Goal: Task Accomplishment & Management: Use online tool/utility

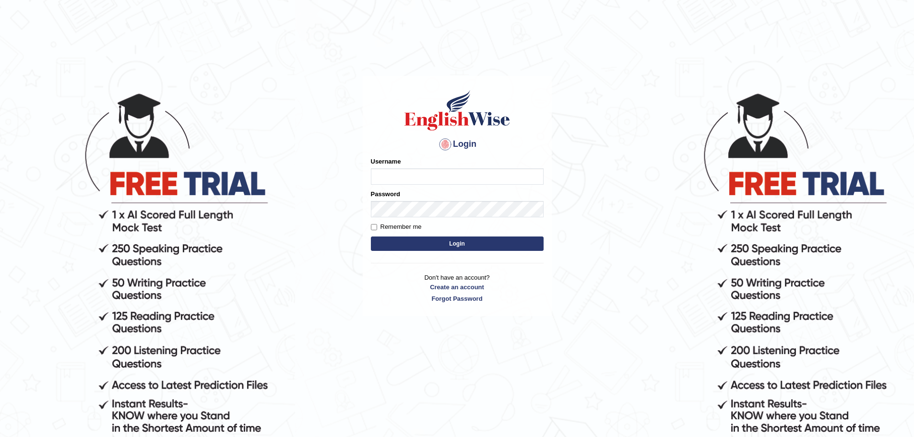
drag, startPoint x: 0, startPoint y: 0, endPoint x: 391, endPoint y: 171, distance: 426.9
click at [391, 171] on input "Username" at bounding box center [457, 176] width 173 height 16
type input "abi5hek"
click at [421, 237] on button "Login" at bounding box center [457, 244] width 173 height 14
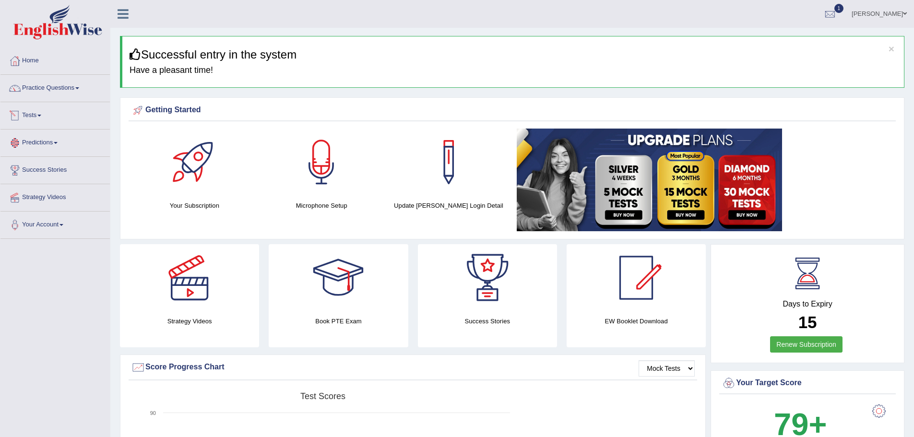
click at [45, 116] on link "Tests" at bounding box center [54, 114] width 109 height 24
click at [56, 155] on link "Take Mock Test" at bounding box center [63, 154] width 90 height 17
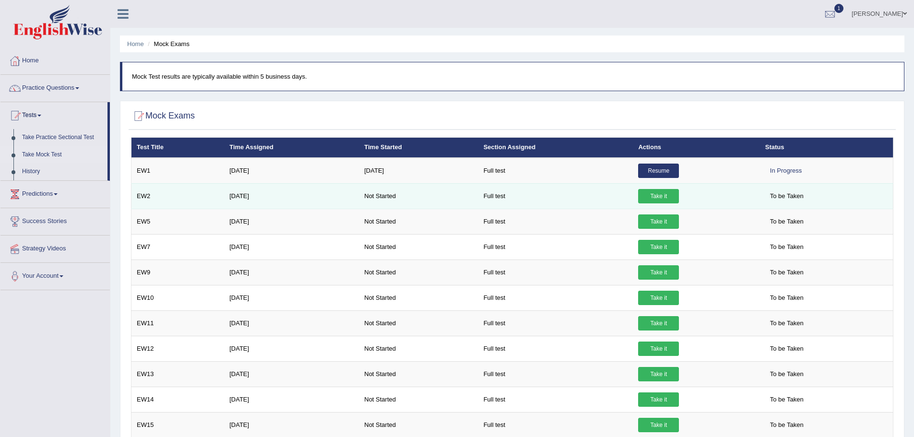
click at [655, 197] on link "Take it" at bounding box center [658, 196] width 41 height 14
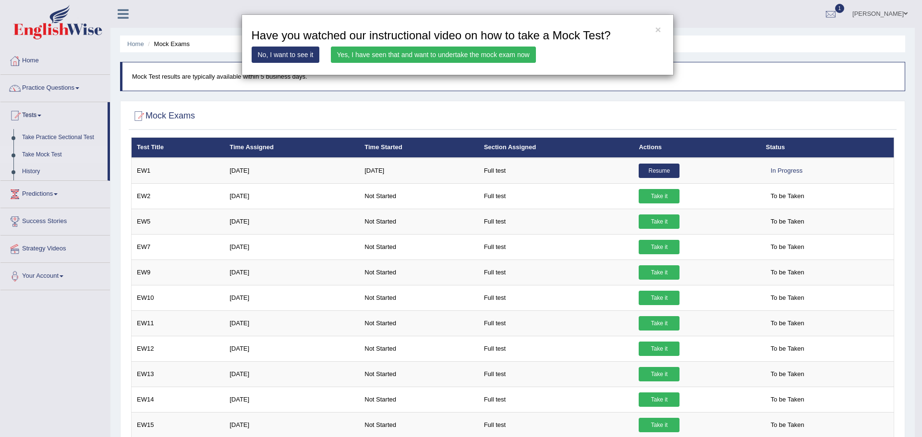
click at [492, 55] on link "Yes, I have seen that and want to undertake the mock exam now" at bounding box center [433, 55] width 205 height 16
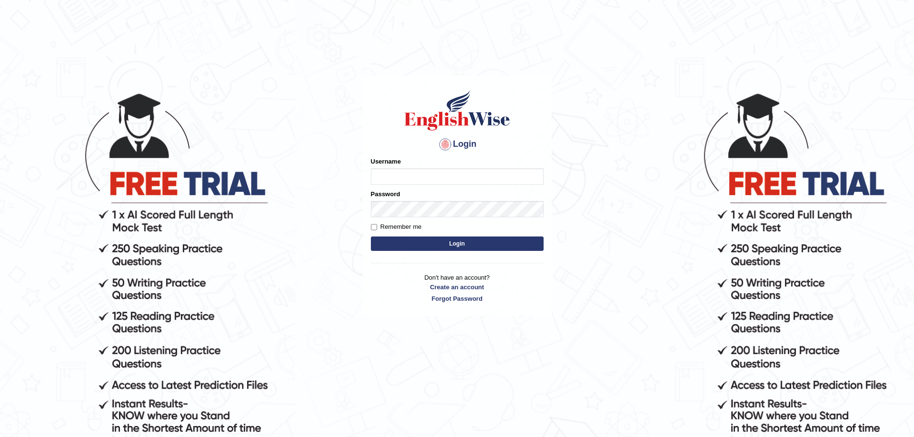
type input "abi5hek"
click at [412, 247] on button "Login" at bounding box center [457, 244] width 173 height 14
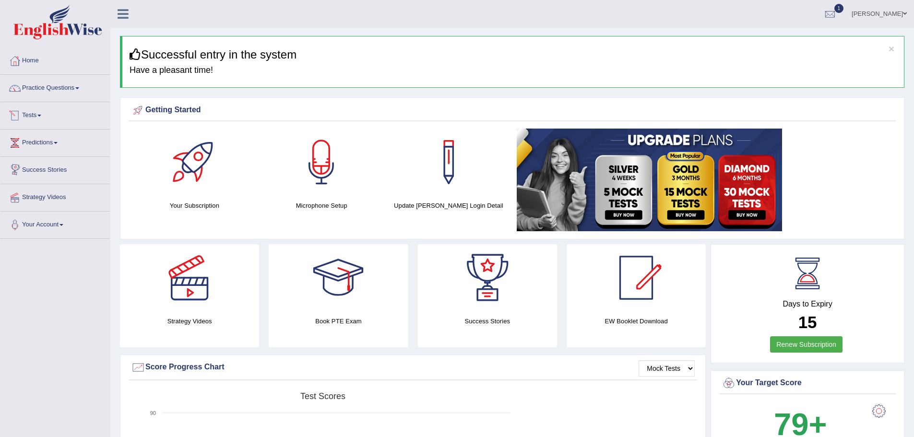
click at [38, 115] on link "Tests" at bounding box center [54, 114] width 109 height 24
click at [37, 152] on link "Take Mock Test" at bounding box center [63, 154] width 90 height 17
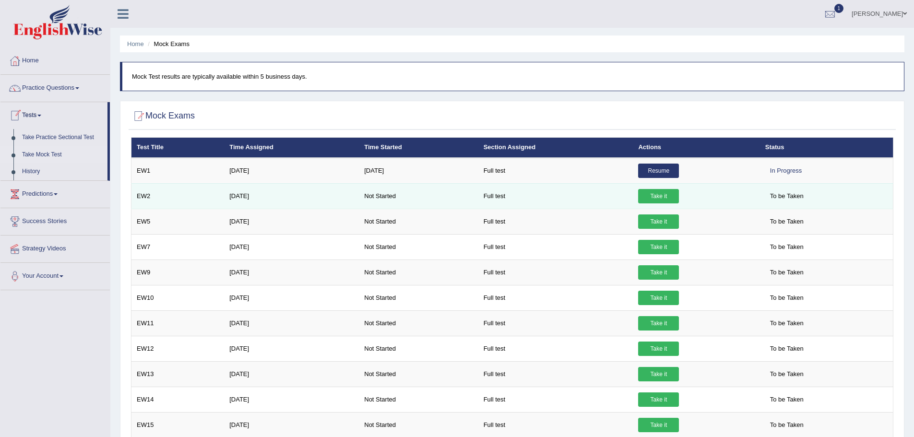
click at [670, 197] on link "Take it" at bounding box center [658, 196] width 41 height 14
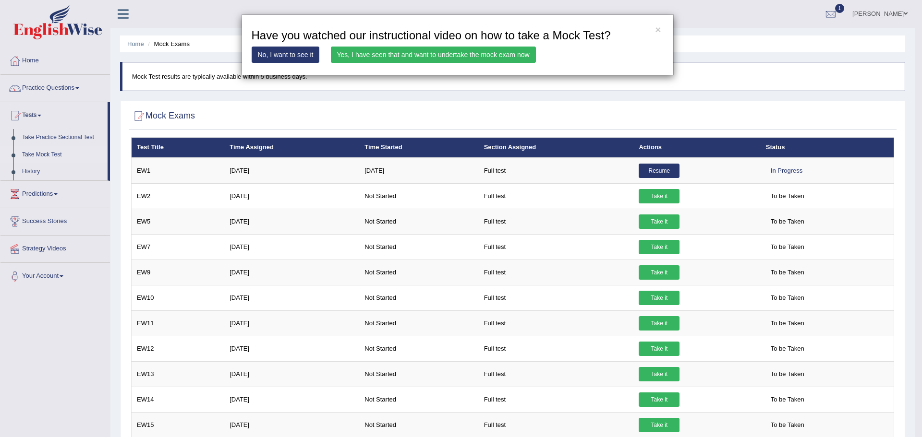
click at [469, 55] on link "Yes, I have seen that and want to undertake the mock exam now" at bounding box center [433, 55] width 205 height 16
